Goal: Find specific page/section: Find specific page/section

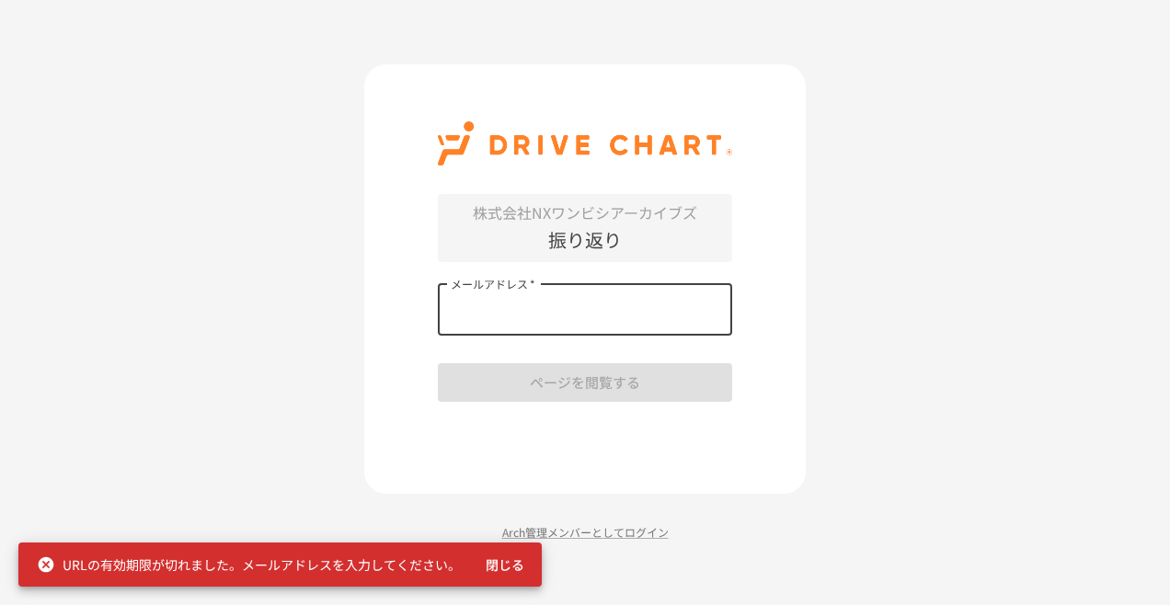
click at [544, 313] on input "メールアドレス   *" at bounding box center [585, 310] width 294 height 52
type input "**********"
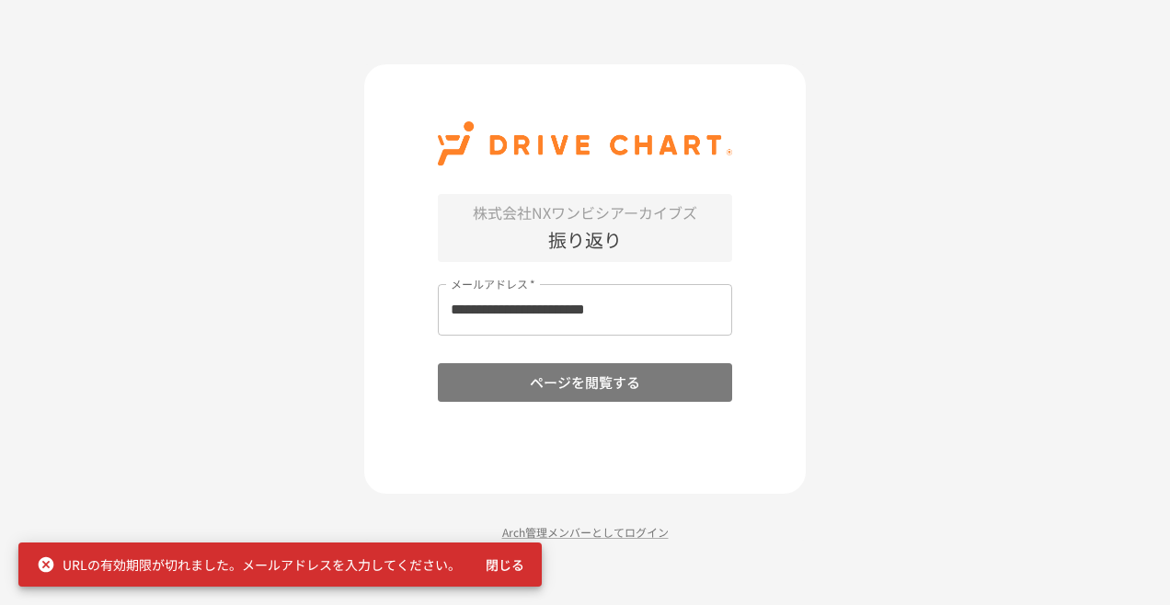
click at [511, 388] on button "ページを閲覧する" at bounding box center [585, 382] width 294 height 39
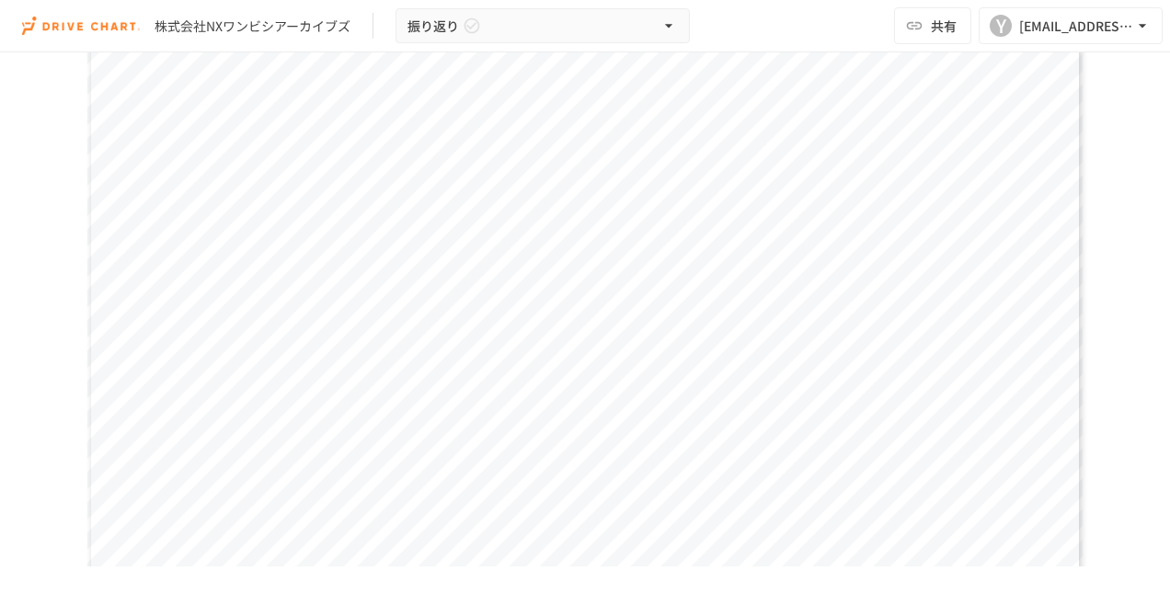
scroll to position [552, 0]
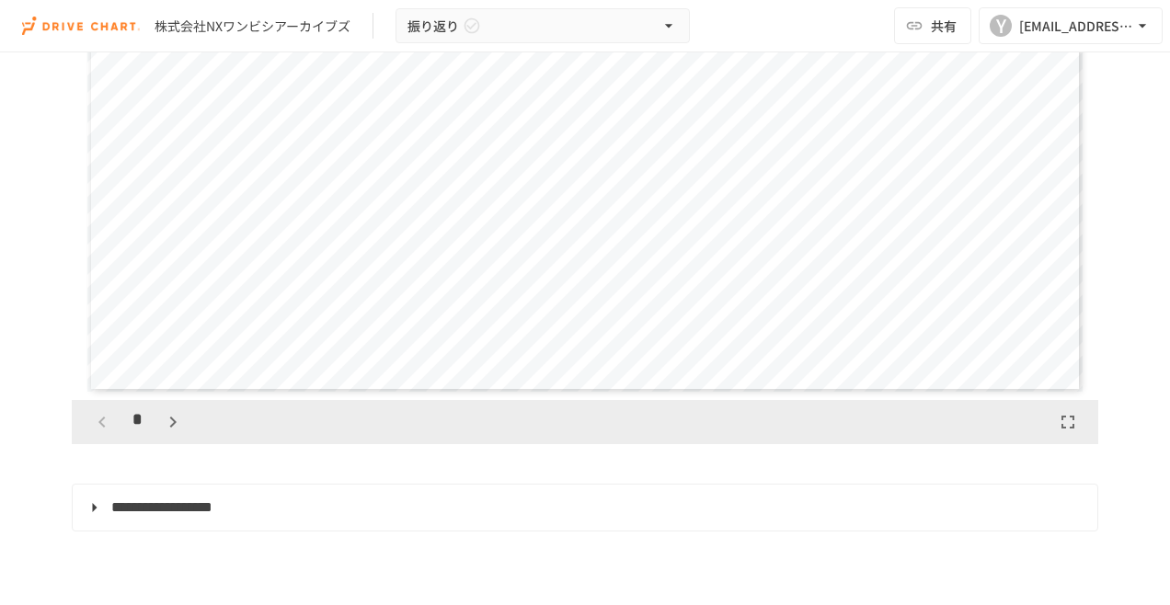
click at [1078, 427] on div "*" at bounding box center [585, 422] width 1026 height 44
click at [1071, 427] on icon "button" at bounding box center [1068, 422] width 22 height 22
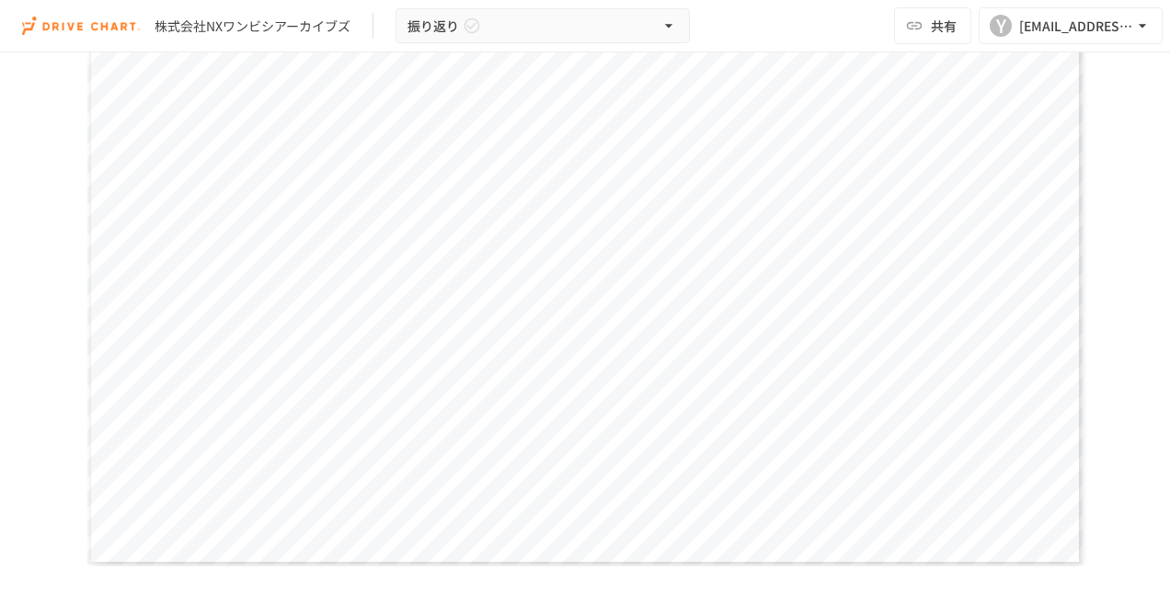
scroll to position [357, 0]
click at [823, 510] on div "**********" at bounding box center [585, 308] width 996 height 560
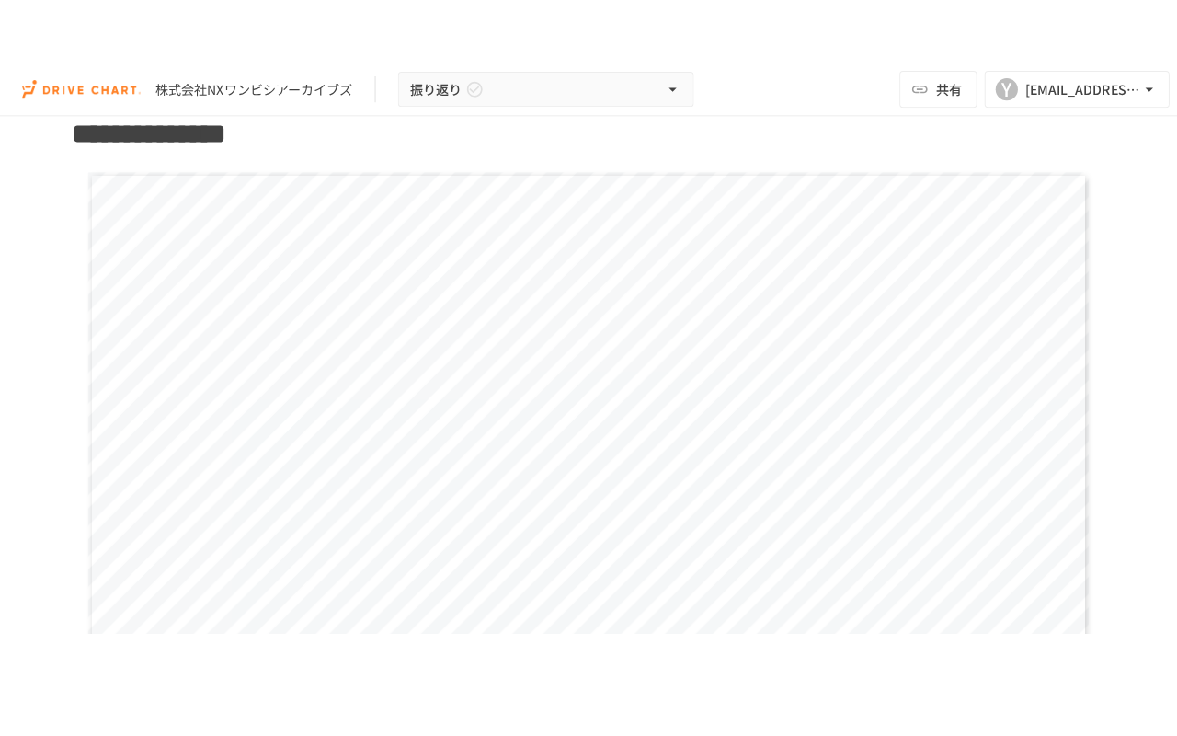
scroll to position [460, 0]
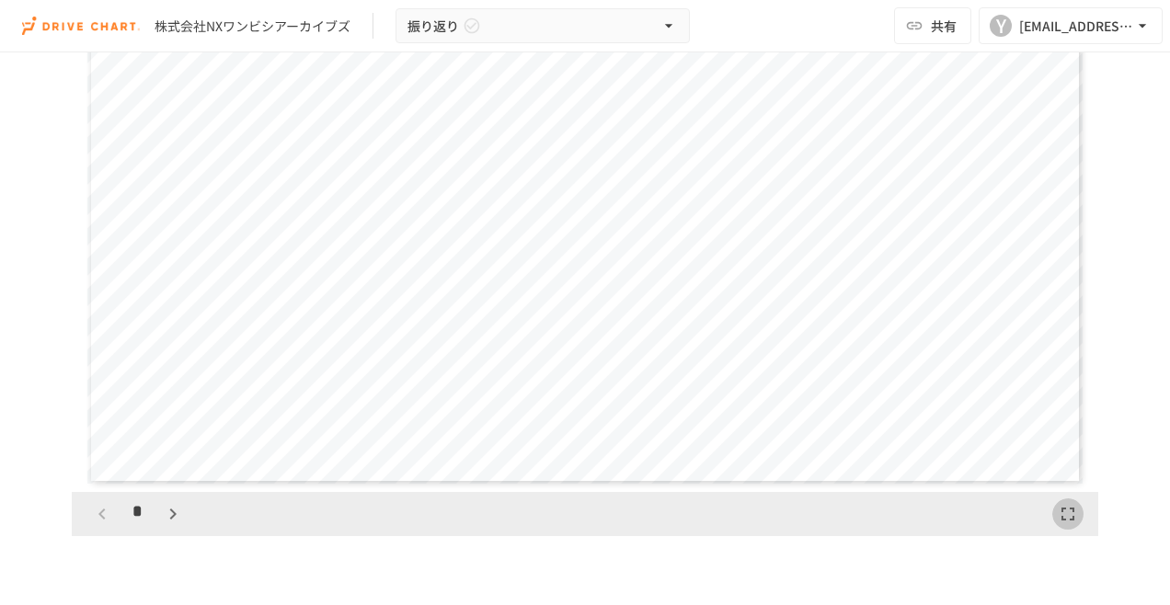
click at [1070, 510] on icon "button" at bounding box center [1068, 514] width 22 height 22
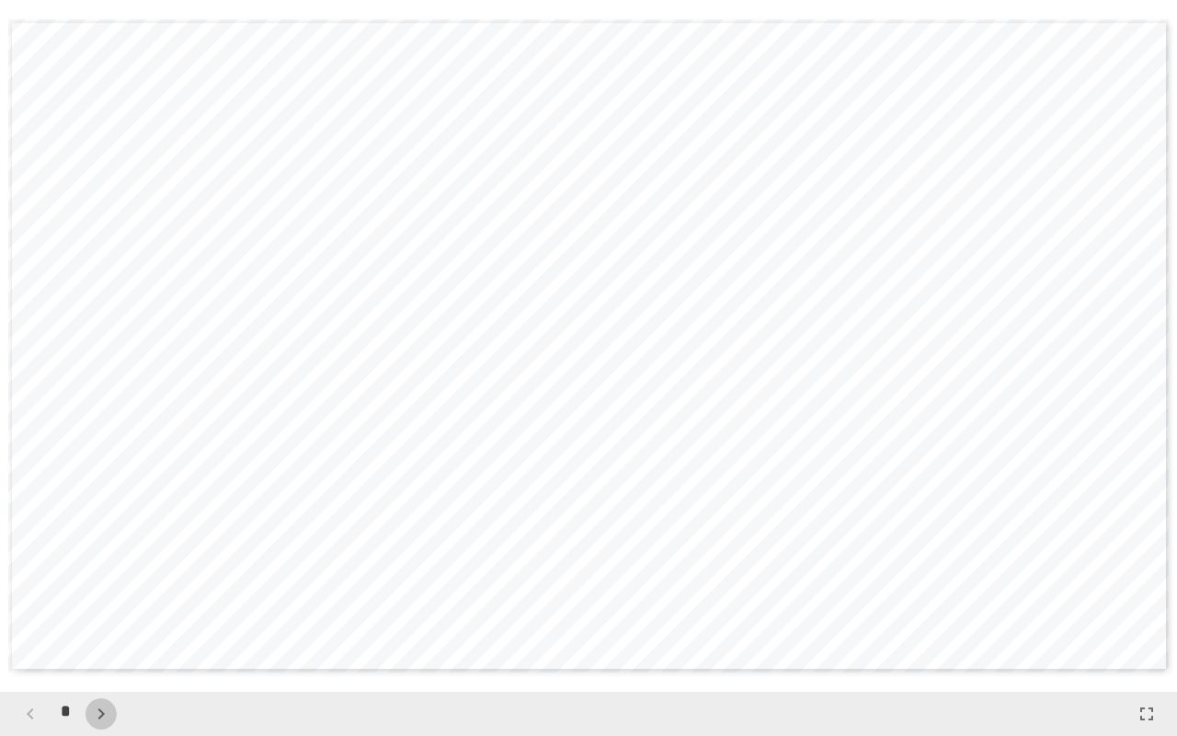
click at [103, 604] on icon "button" at bounding box center [101, 714] width 22 height 22
click at [23, 604] on icon "button" at bounding box center [30, 714] width 22 height 22
click at [109, 604] on icon "button" at bounding box center [101, 714] width 22 height 22
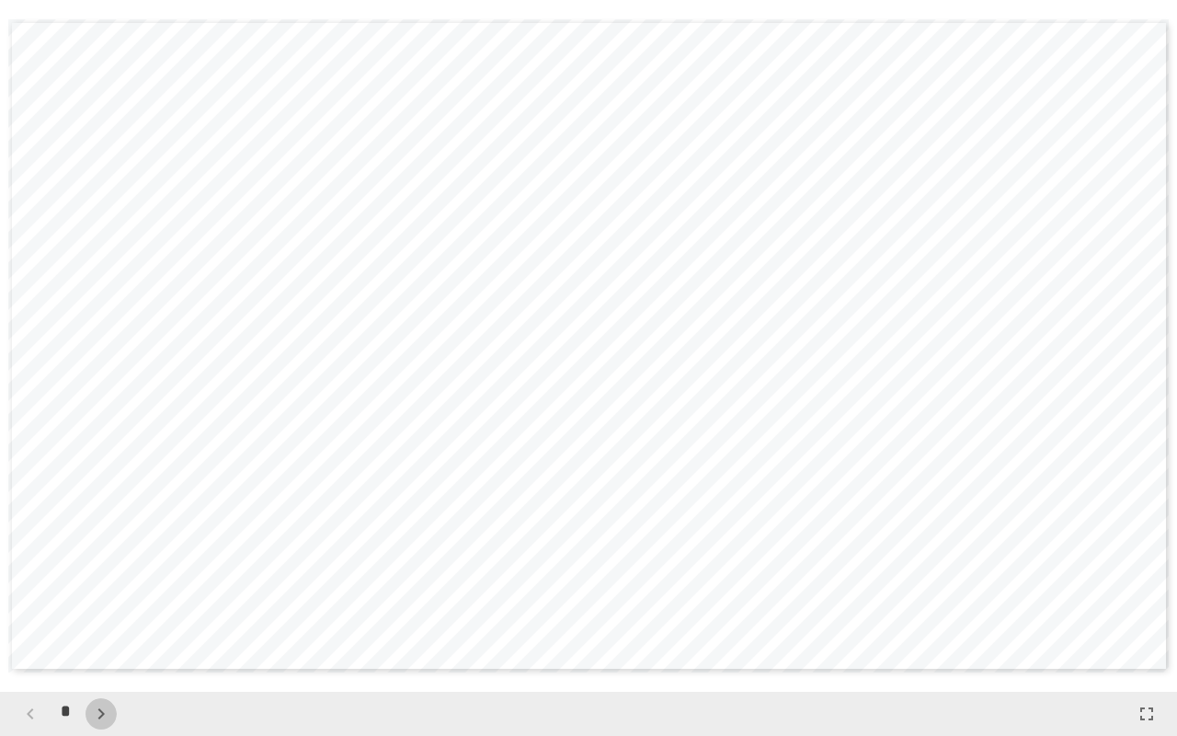
scroll to position [692, 0]
click at [109, 604] on icon "button" at bounding box center [101, 714] width 22 height 22
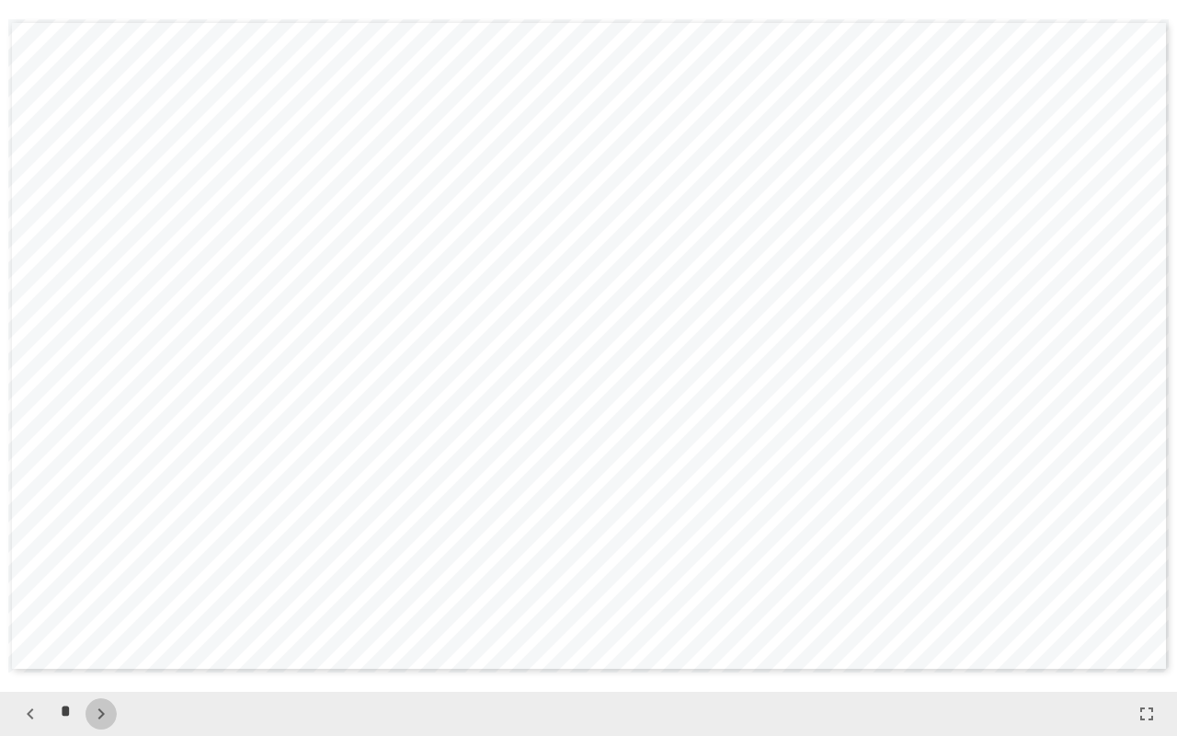
click at [109, 604] on icon "button" at bounding box center [101, 714] width 22 height 22
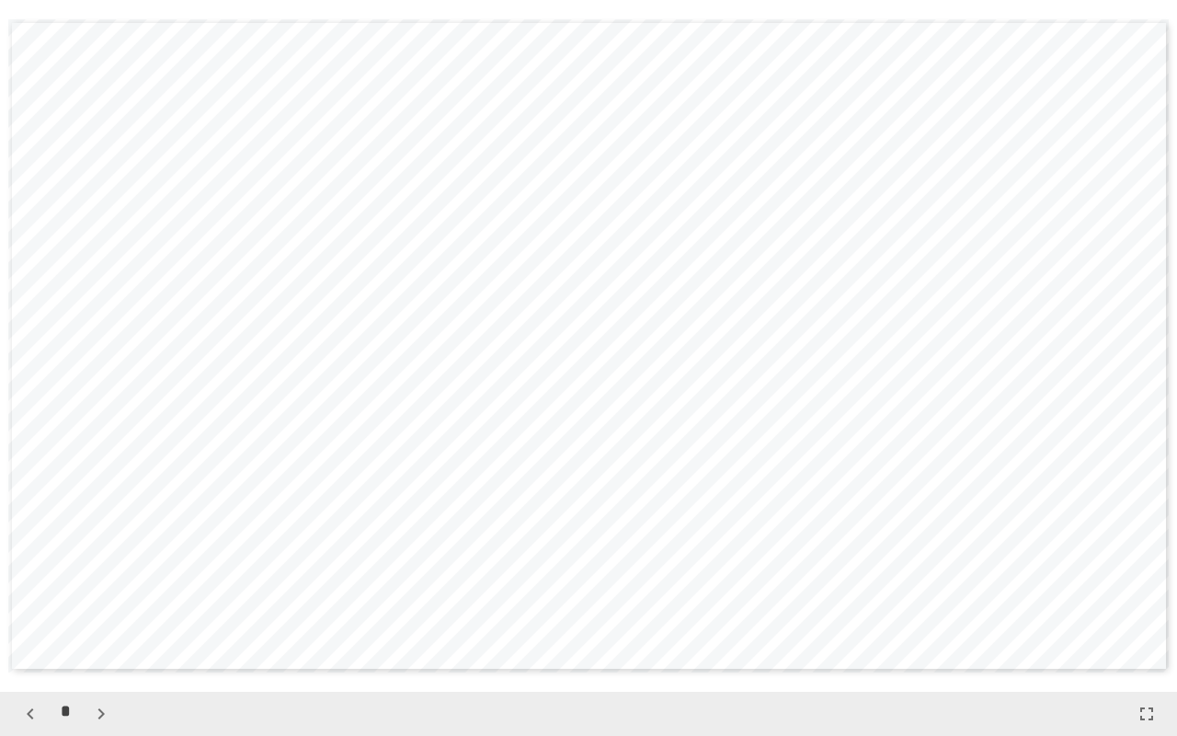
click at [109, 604] on icon "button" at bounding box center [101, 714] width 22 height 22
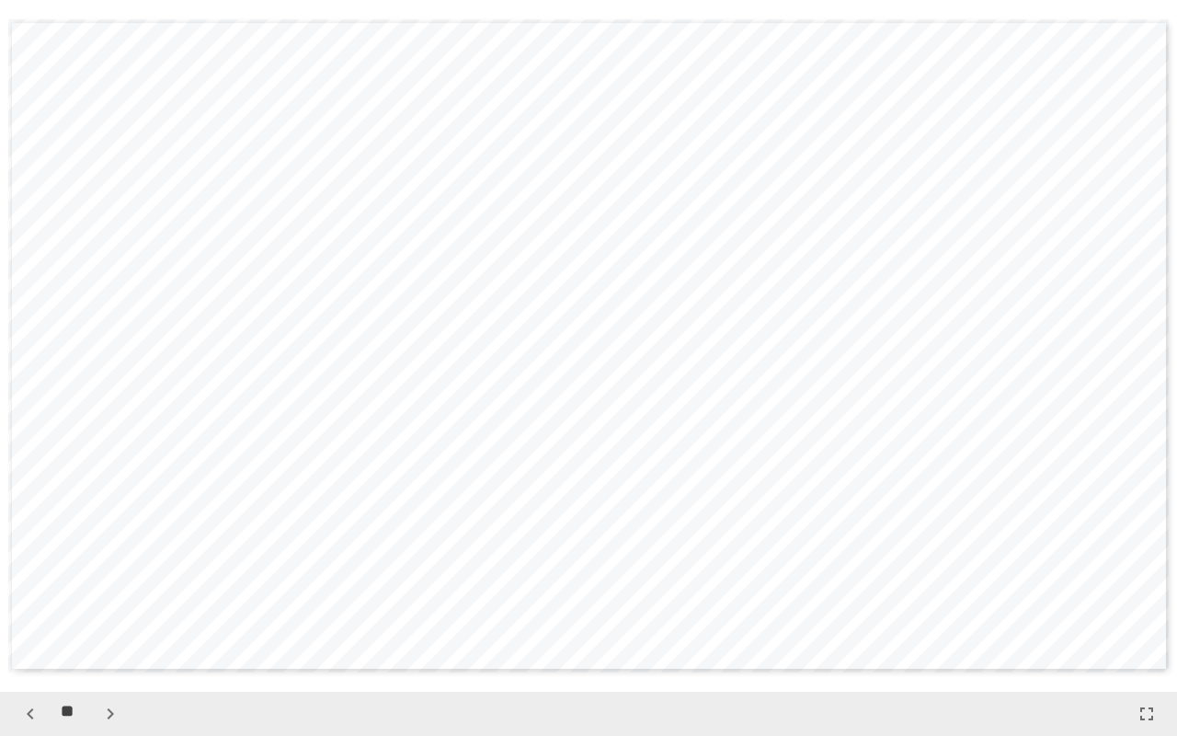
click at [109, 604] on icon "button" at bounding box center [110, 714] width 22 height 22
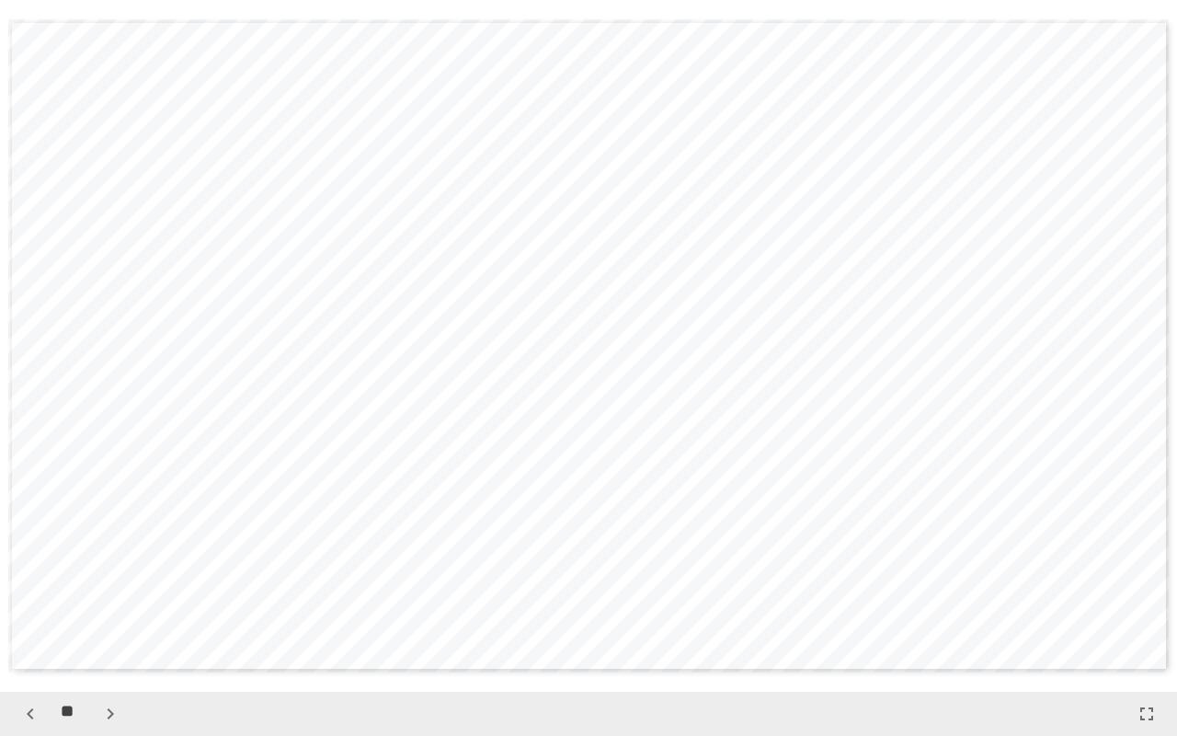
scroll to position [8300, 0]
click at [109, 604] on icon "button" at bounding box center [110, 714] width 22 height 22
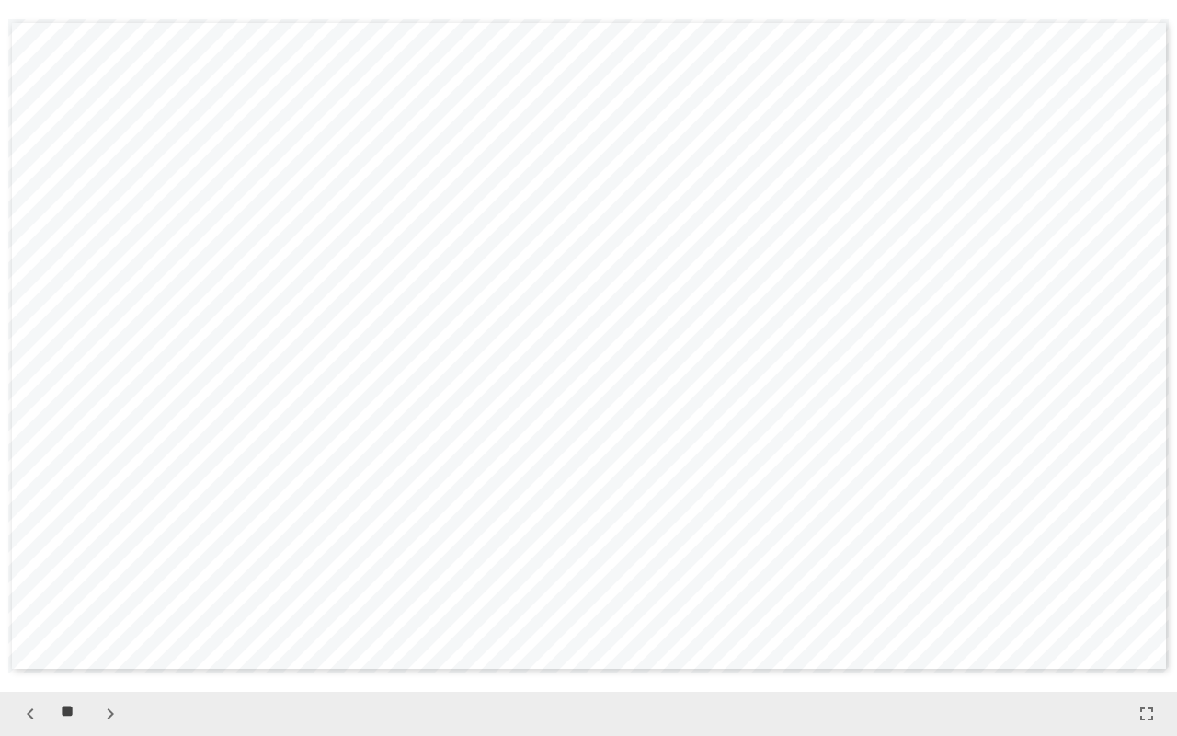
click at [109, 604] on icon "button" at bounding box center [110, 714] width 22 height 22
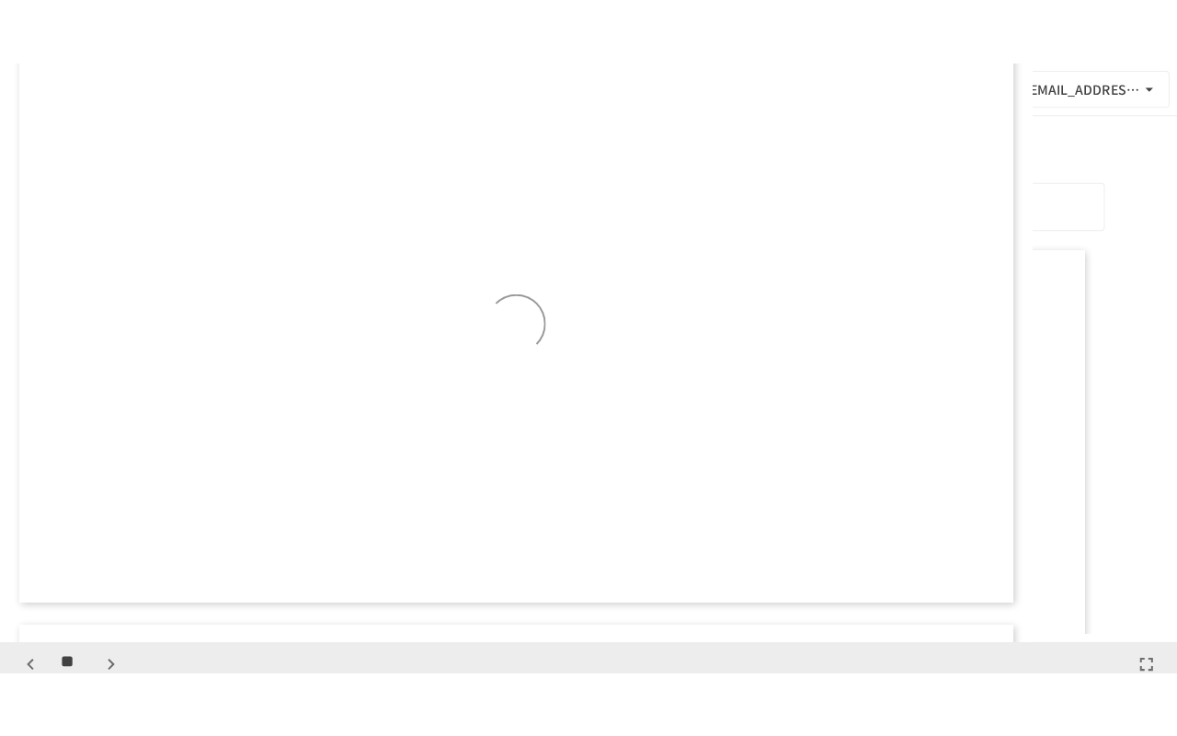
scroll to position [9197, 0]
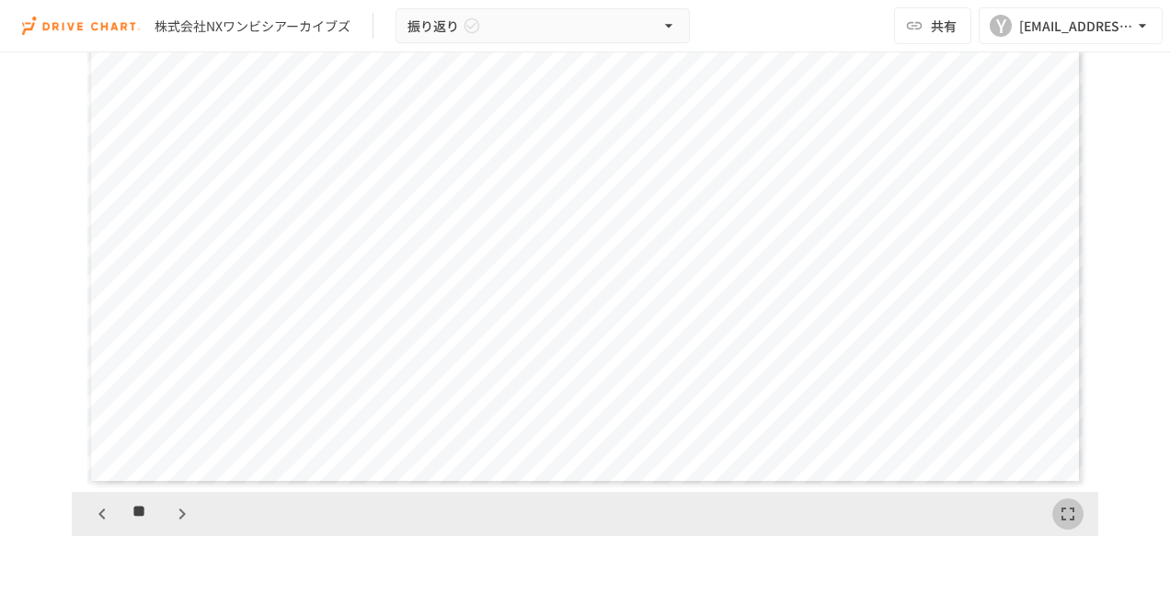
click at [1063, 519] on icon "button" at bounding box center [1068, 514] width 22 height 22
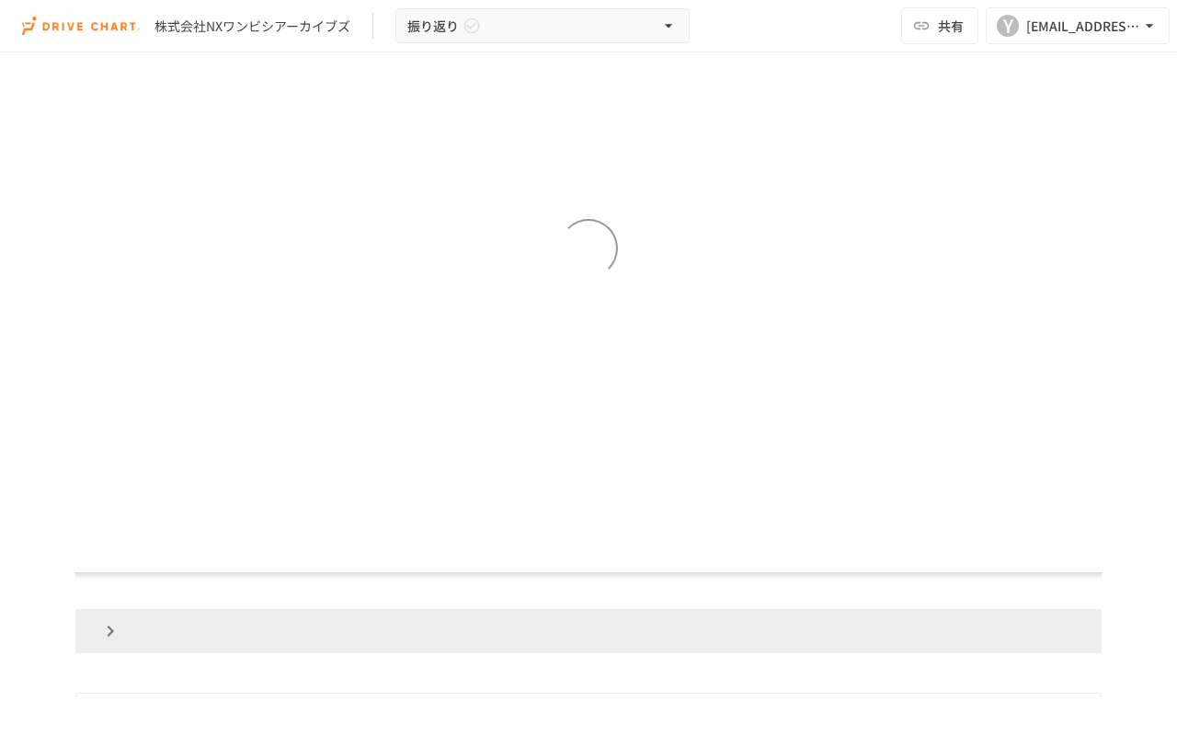
scroll to position [8991, 0]
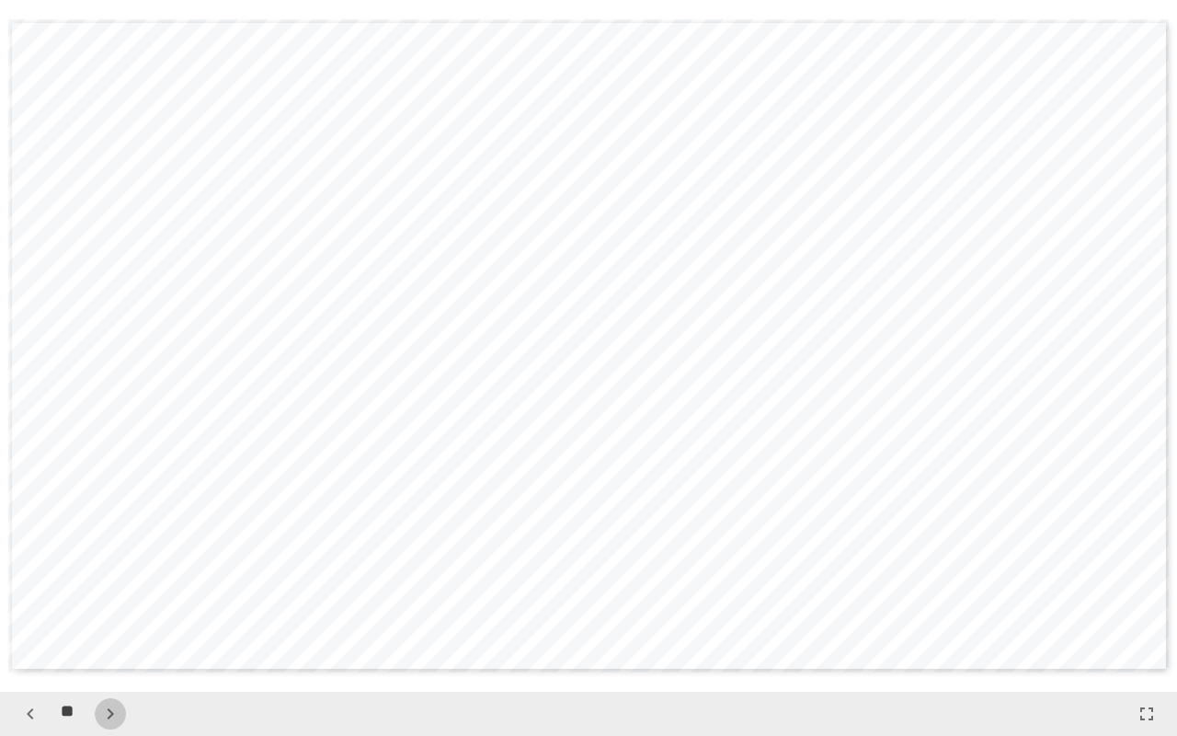
click at [111, 604] on icon "button" at bounding box center [111, 713] width 6 height 11
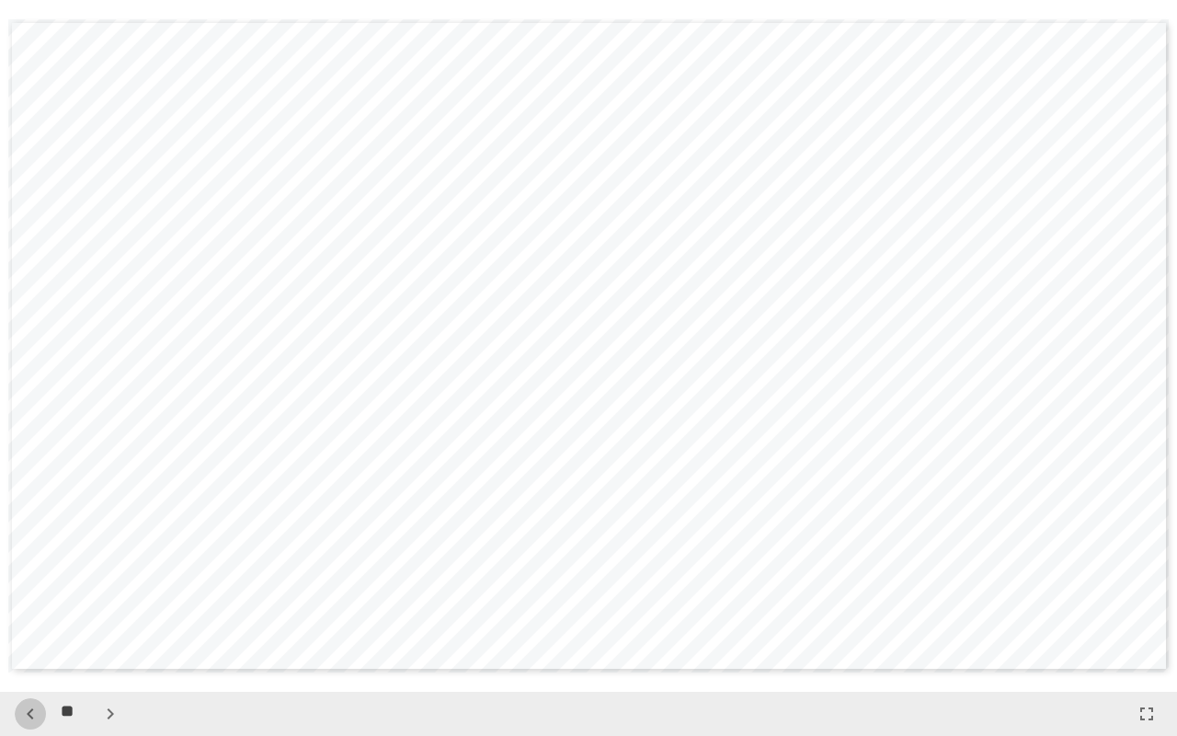
click at [26, 604] on icon "button" at bounding box center [30, 714] width 22 height 22
click at [109, 604] on icon "button" at bounding box center [110, 714] width 22 height 22
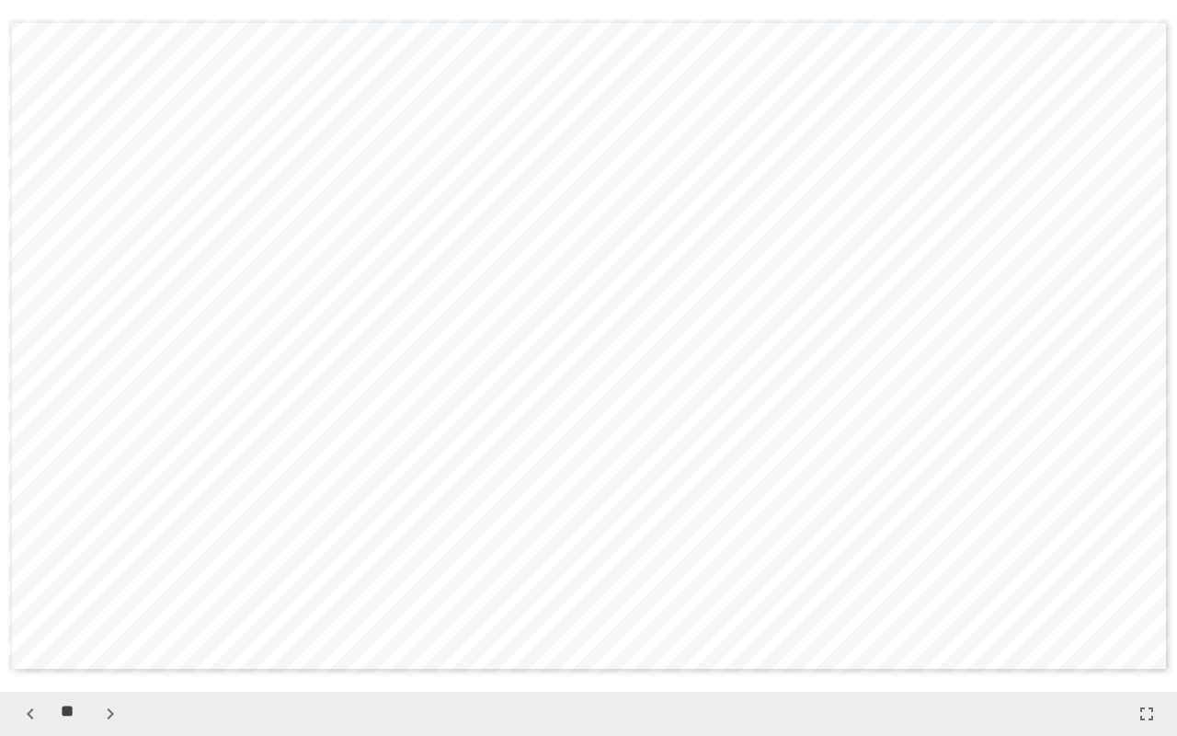
scroll to position [11758, 0]
click at [31, 604] on icon "button" at bounding box center [30, 713] width 6 height 11
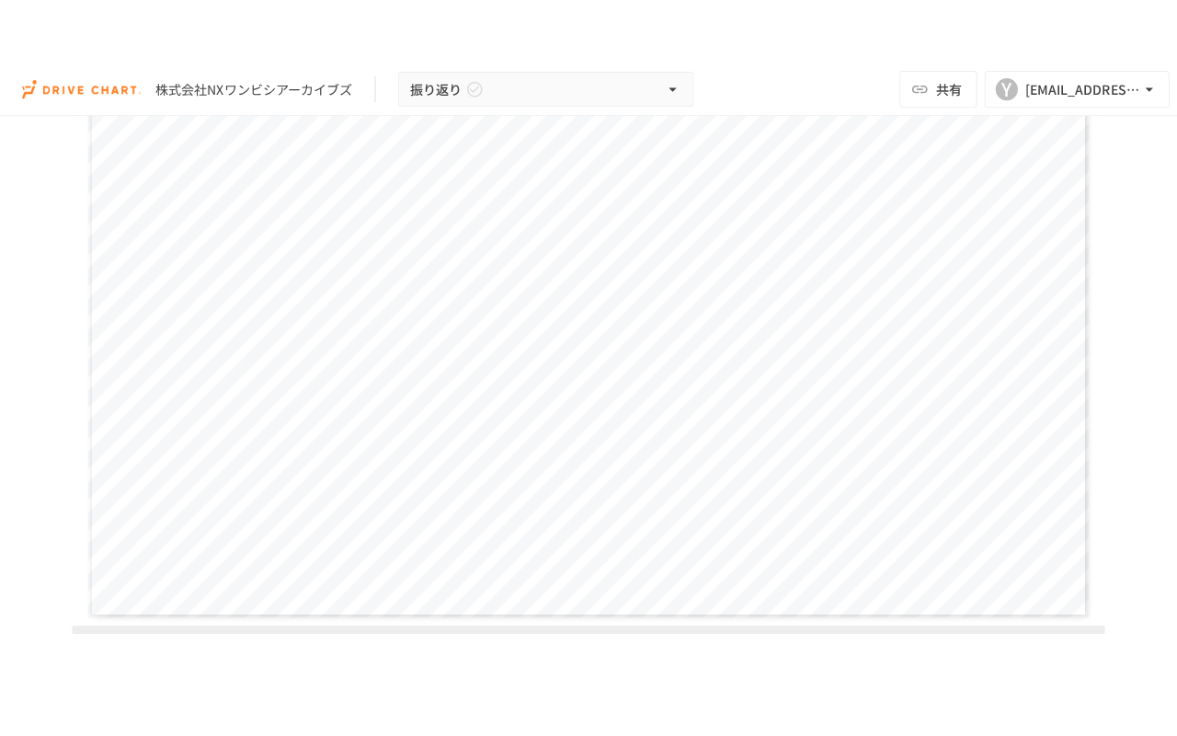
scroll to position [405, 0]
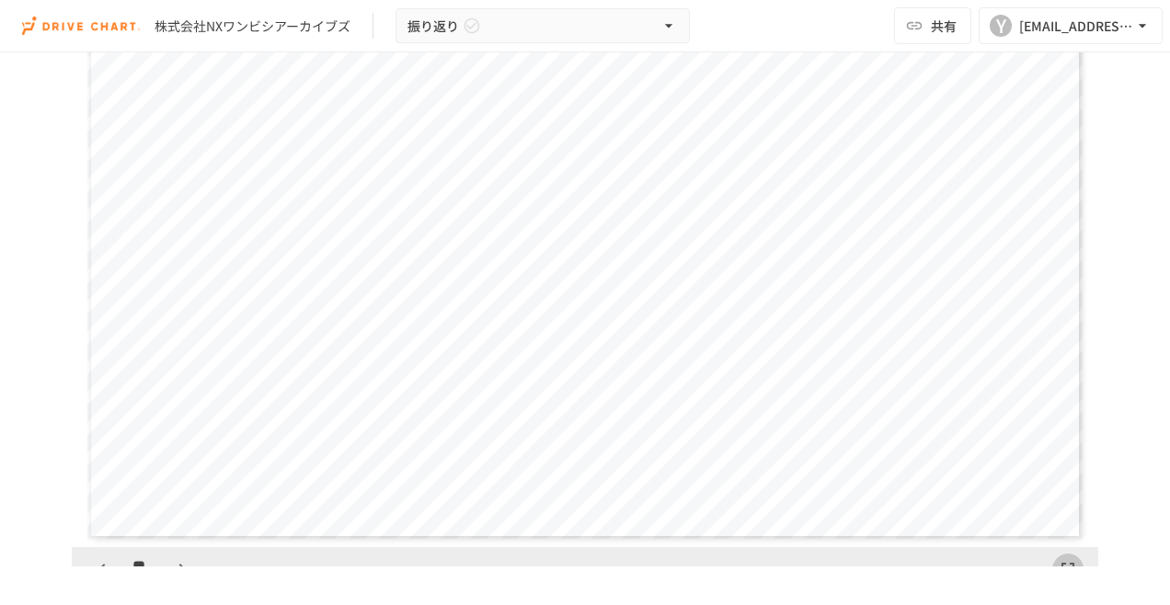
click at [1060, 565] on icon "button" at bounding box center [1068, 569] width 22 height 22
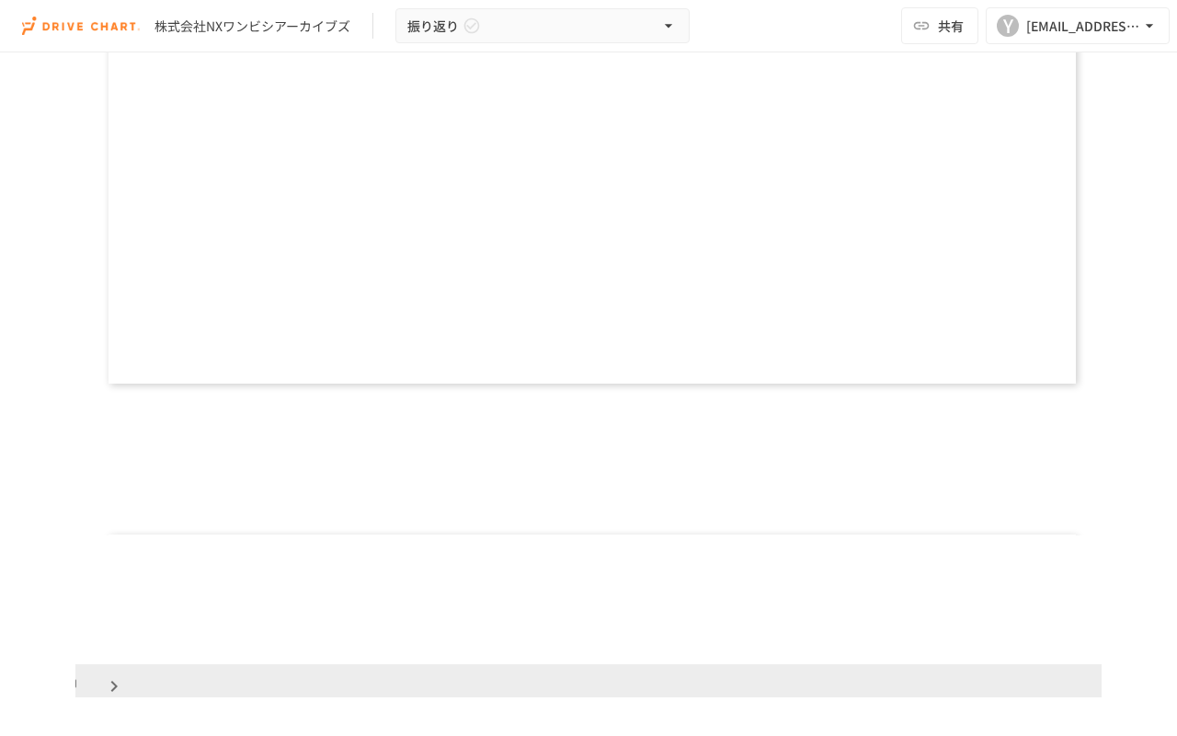
scroll to position [8991, 0]
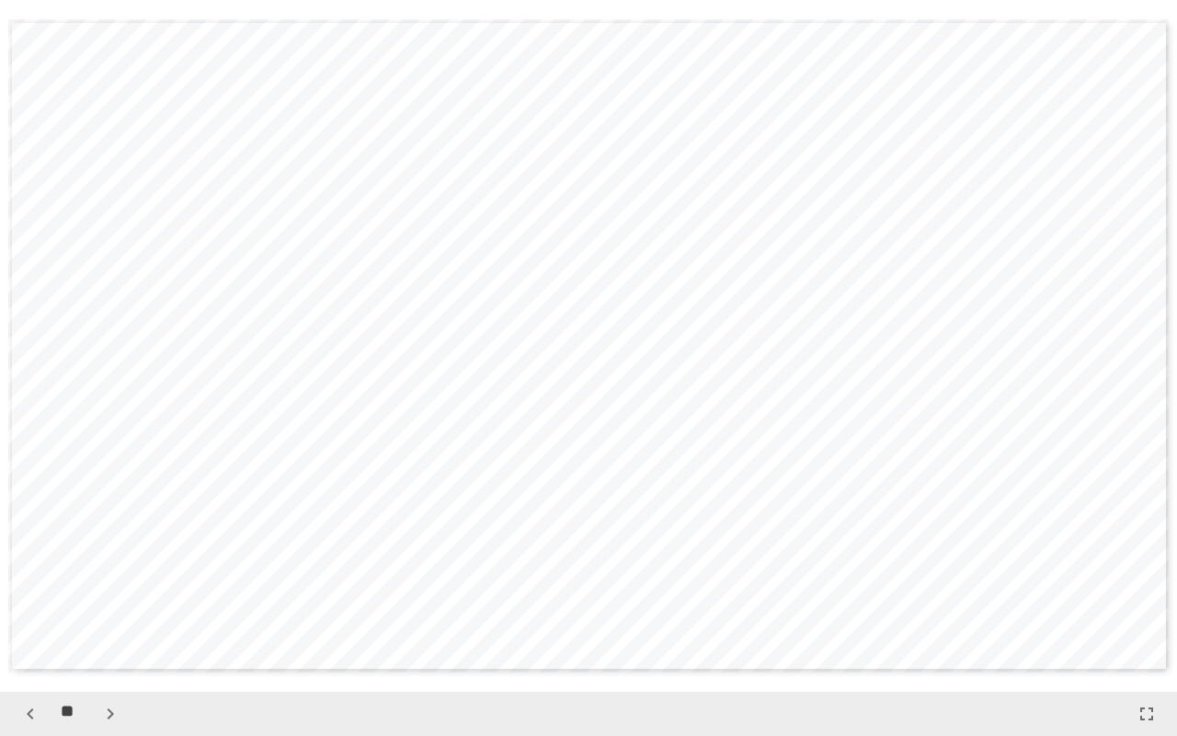
click at [120, 604] on icon "button" at bounding box center [110, 714] width 22 height 22
click at [119, 604] on icon "button" at bounding box center [110, 714] width 22 height 22
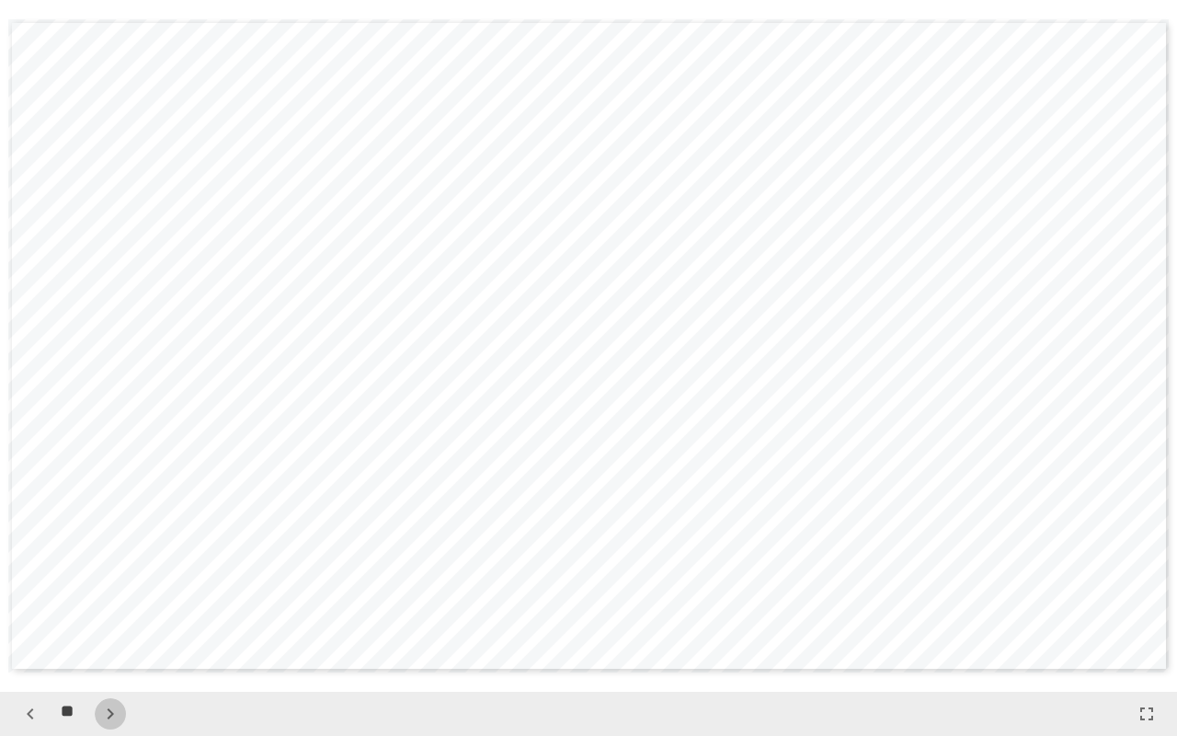
click at [119, 604] on icon "button" at bounding box center [110, 714] width 22 height 22
click at [27, 604] on icon "button" at bounding box center [30, 714] width 22 height 22
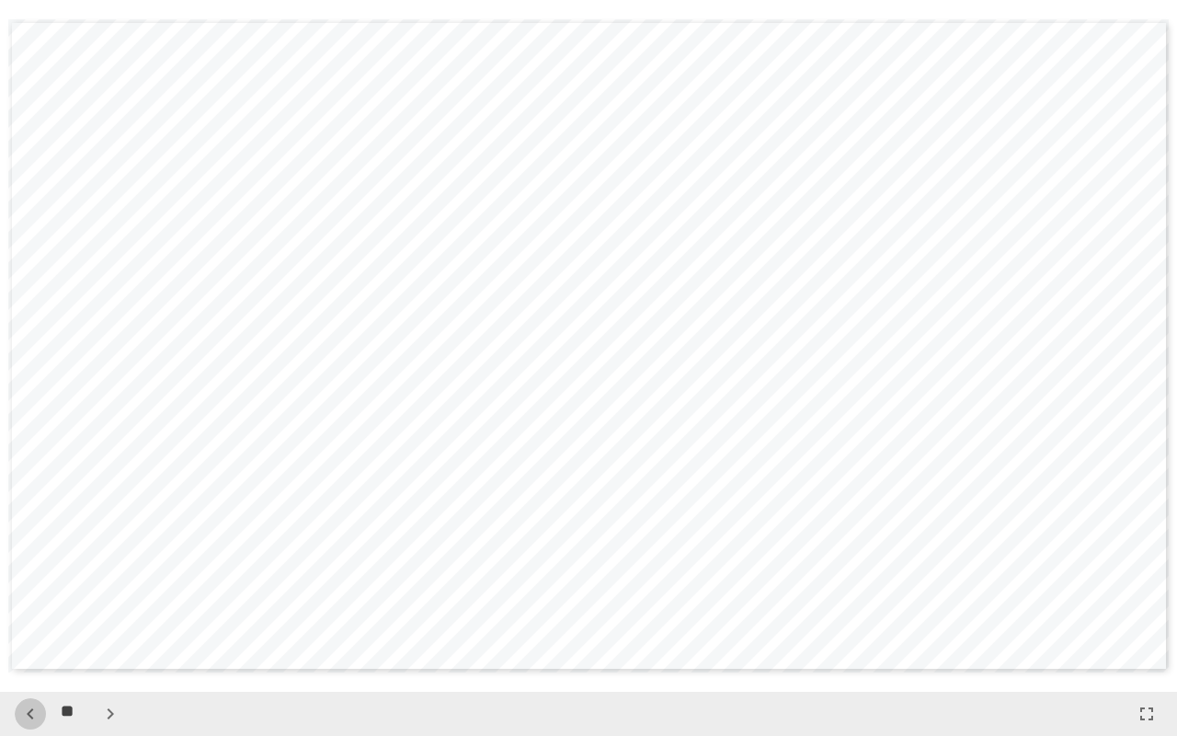
click at [27, 604] on icon "button" at bounding box center [30, 714] width 22 height 22
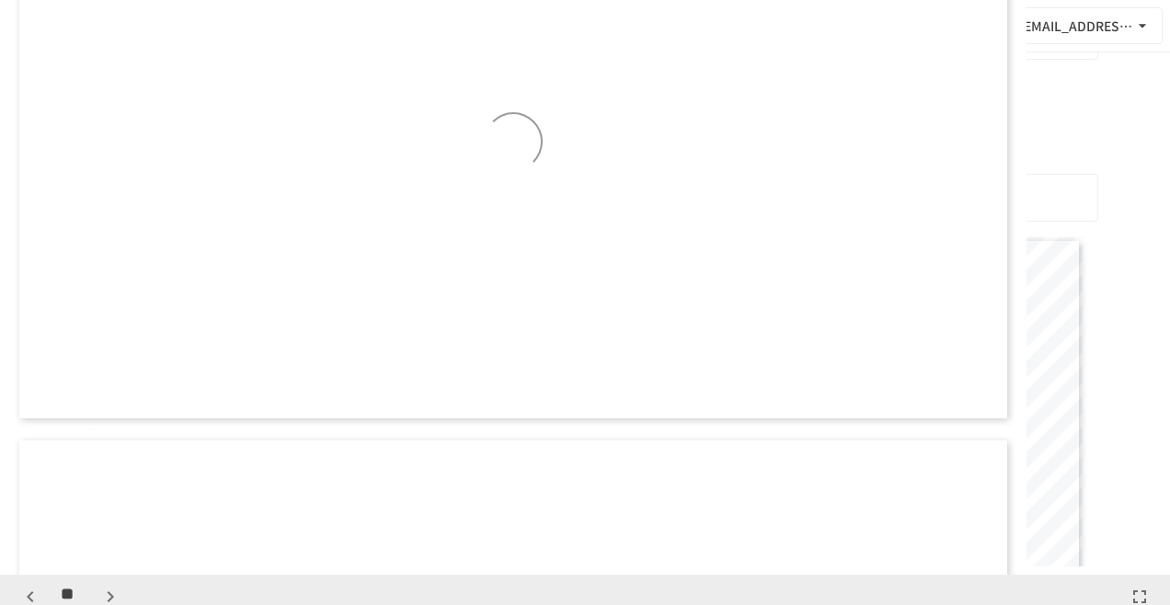
scroll to position [9771, 0]
